Goal: Transaction & Acquisition: Register for event/course

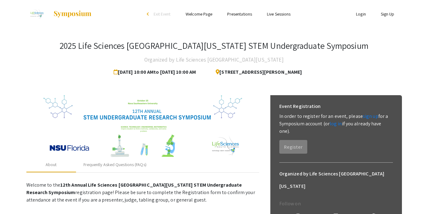
click at [388, 13] on link "Sign Up" at bounding box center [388, 14] width 14 height 6
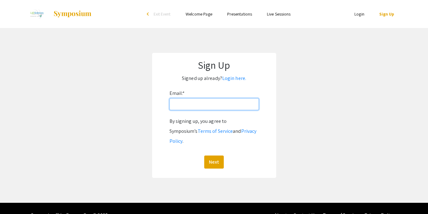
click at [207, 106] on input "Email: *" at bounding box center [213, 104] width 89 height 12
type input "[EMAIL_ADDRESS][DOMAIN_NAME]"
click at [204, 155] on button "Next" at bounding box center [214, 161] width 20 height 13
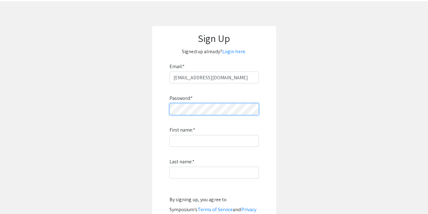
scroll to position [38, 0]
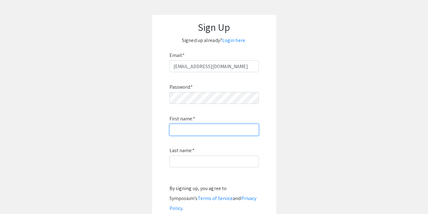
click at [235, 131] on input "First name: *" at bounding box center [213, 130] width 89 height 12
type input "[PERSON_NAME]"
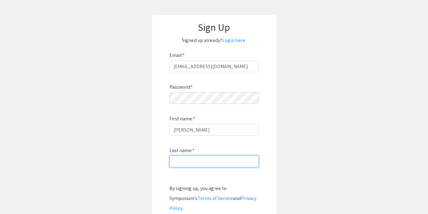
click at [227, 162] on input "Last name: *" at bounding box center [213, 161] width 89 height 12
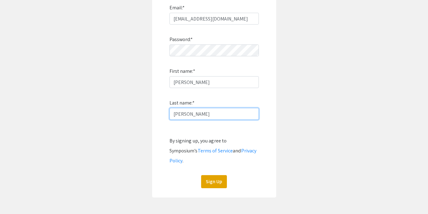
scroll to position [86, 0]
type input "[PERSON_NAME]"
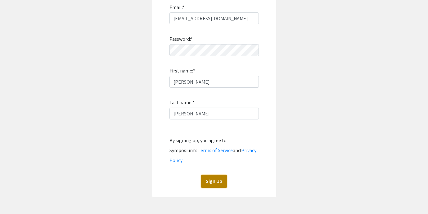
click at [216, 174] on button "Sign Up" at bounding box center [214, 180] width 26 height 13
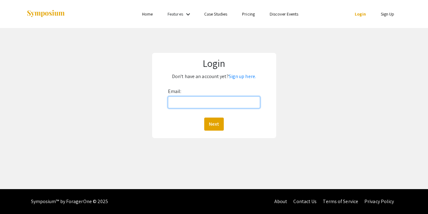
click at [178, 105] on input "Email:" at bounding box center [214, 102] width 92 height 12
type input "[EMAIL_ADDRESS][DOMAIN_NAME]"
click at [204, 117] on button "Next" at bounding box center [214, 123] width 20 height 13
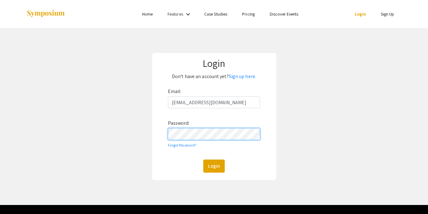
click at [203, 159] on button "Login" at bounding box center [213, 165] width 21 height 13
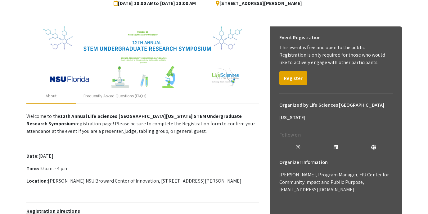
scroll to position [69, 0]
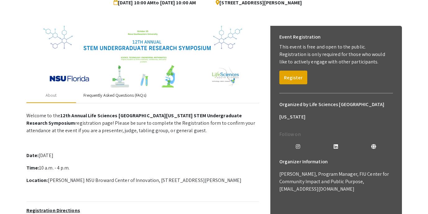
click at [122, 94] on div "Frequently Asked Questions (FAQs)" at bounding box center [114, 95] width 63 height 7
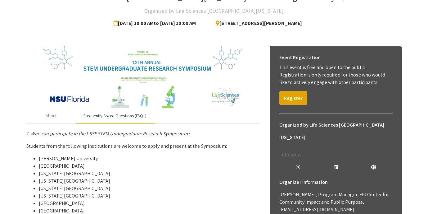
scroll to position [44, 0]
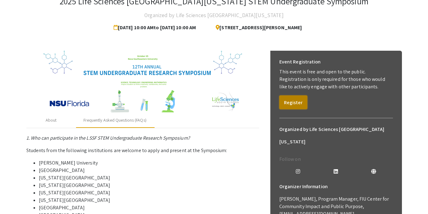
click at [295, 104] on button "Register" at bounding box center [293, 102] width 28 height 14
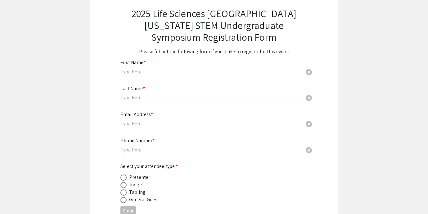
scroll to position [43, 0]
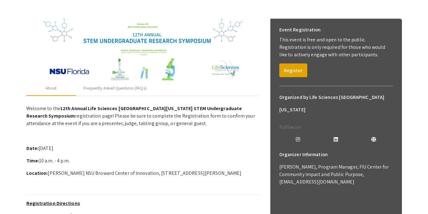
scroll to position [74, 0]
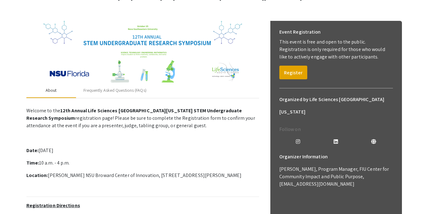
click at [63, 92] on div "About" at bounding box center [51, 90] width 50 height 15
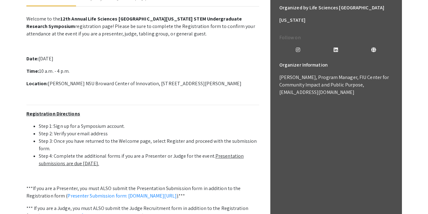
scroll to position [166, 0]
